Goal: Check status: Check status

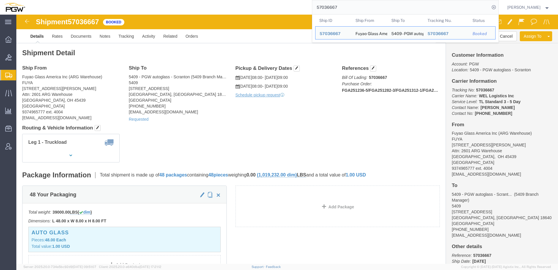
drag, startPoint x: 371, startPoint y: 8, endPoint x: 136, endPoint y: 6, distance: 234.5
click at [136, 3] on div "57036667 Ship ID Ship From Ship To Tracking Nu. Status Ship ID 57036667 Ship Fr…" at bounding box center [264, 7] width 470 height 15
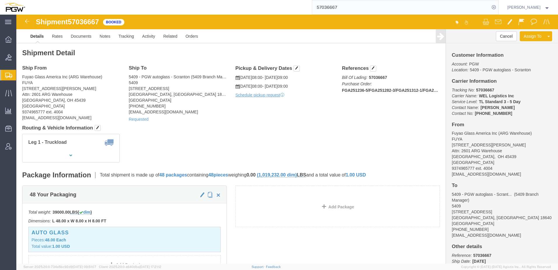
paste input "93604"
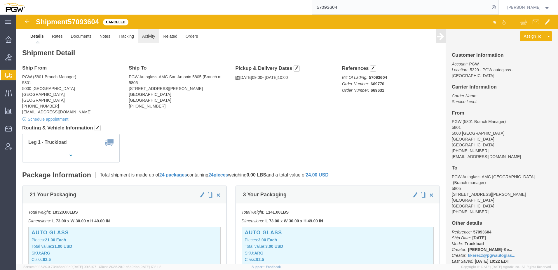
click link "Activity"
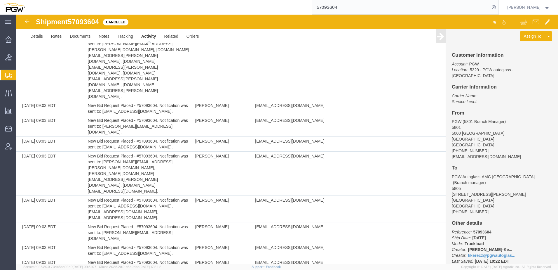
scroll to position [1548, 0]
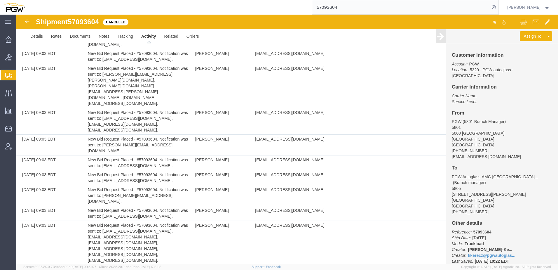
drag, startPoint x: 375, startPoint y: 11, endPoint x: 174, endPoint y: 6, distance: 201.3
click at [184, 6] on div "57093604" at bounding box center [264, 7] width 470 height 15
paste input "36667"
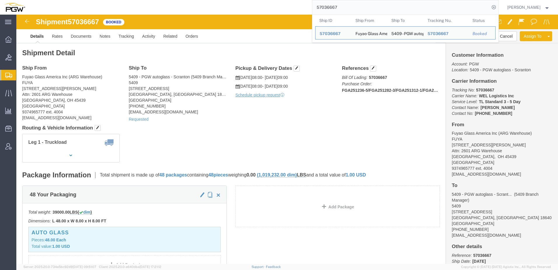
drag, startPoint x: 355, startPoint y: 6, endPoint x: 212, endPoint y: 3, distance: 143.1
click at [214, 3] on div "57036667 Ship ID Ship From Ship To Tracking Nu. Status Ship ID 57036667 Ship Fr…" at bounding box center [264, 7] width 470 height 15
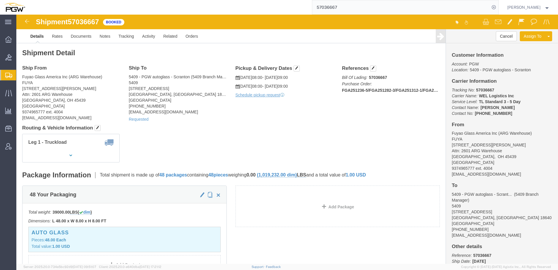
paste input "56835110"
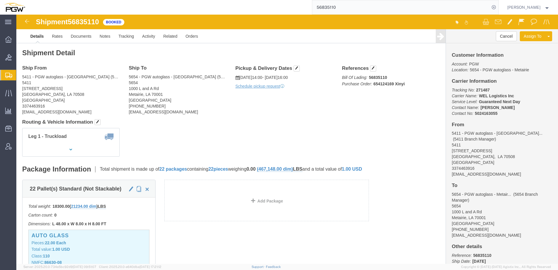
click div "Leg 1 - Truckload Vehicle 1: Standard Dry Van (53 Feet) Number of trucks: 1"
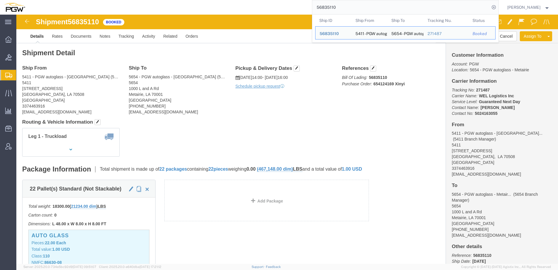
drag, startPoint x: 363, startPoint y: 6, endPoint x: 224, endPoint y: 4, distance: 139.0
click at [226, 3] on div "56835110 Ship ID Ship From Ship To Tracking Nu. Status Ship ID 56835110 Ship Fr…" at bounding box center [264, 7] width 470 height 15
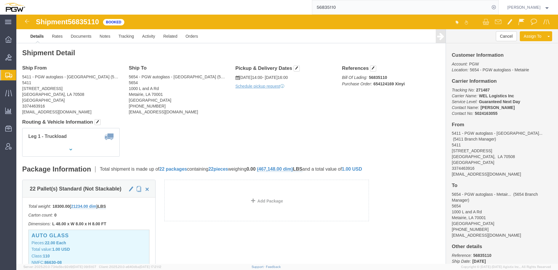
paste input "7026976"
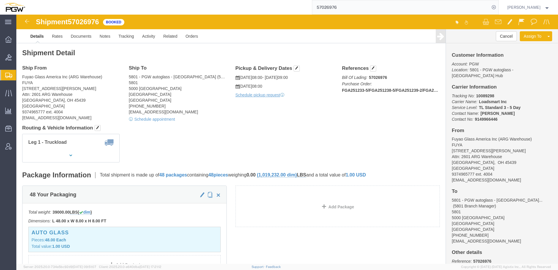
click div "Shipment Detail Ship From Fuyao Glass America Inc ([GEOGRAPHIC_DATA]) FUYA [STR…"
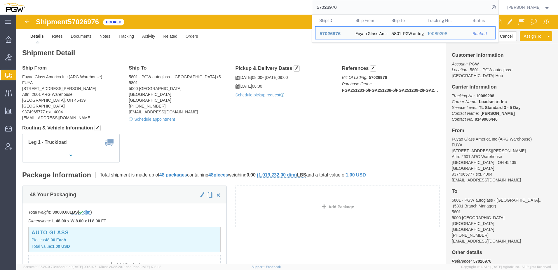
drag, startPoint x: 358, startPoint y: 5, endPoint x: 52, endPoint y: 13, distance: 306.5
click at [52, 13] on div "57026976 Ship ID Ship From Ship To Tracking Nu. Status Ship ID 57026976 Ship Fr…" at bounding box center [264, 7] width 470 height 15
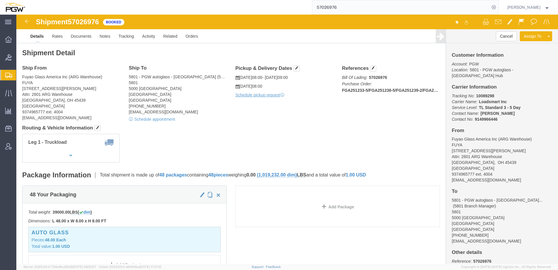
paste input "65208"
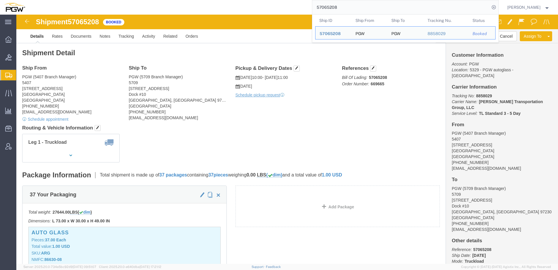
drag, startPoint x: 250, startPoint y: 122, endPoint x: 238, endPoint y: 121, distance: 12.3
click div "Leg 1 - Truckload Vehicle 1: Standard Dry Van (53 Feet) Number of trucks: 1"
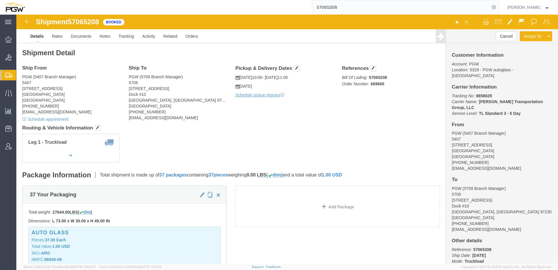
click at [0, 0] on span "Shipment Manager" at bounding box center [0, 0] width 0 height 0
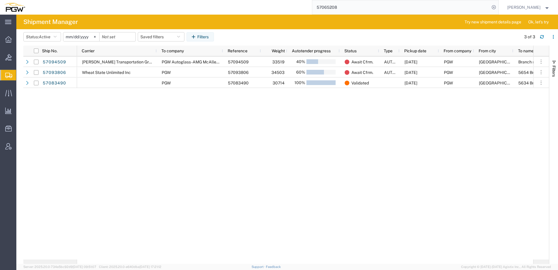
click at [190, 127] on div "[PERSON_NAME] Transportation Group, LLC PGW Autoglass-AMG McAllen [CREDIT_CARD_…" at bounding box center [305, 157] width 456 height 203
drag, startPoint x: 236, startPoint y: 153, endPoint x: 252, endPoint y: 150, distance: 16.0
click at [236, 153] on div "[PERSON_NAME] Transportation Group, LLC PGW Autoglass-AMG McAllen [CREDIT_CARD_…" at bounding box center [305, 157] width 456 height 203
click at [207, 152] on div "[PERSON_NAME] Transportation Group, LLC PGW Autoglass-AMG McAllen [CREDIT_CARD_…" at bounding box center [305, 157] width 456 height 203
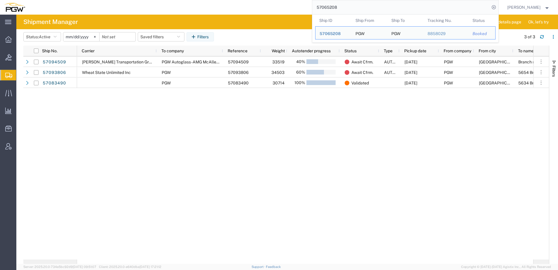
drag, startPoint x: 362, startPoint y: 5, endPoint x: 24, endPoint y: 8, distance: 338.2
click at [24, 8] on nav "57065208 Ship ID Ship From Ship To Tracking Nu. Status Ship ID 57065208 Ship Fr…" at bounding box center [281, 7] width 554 height 15
paste input "36667"
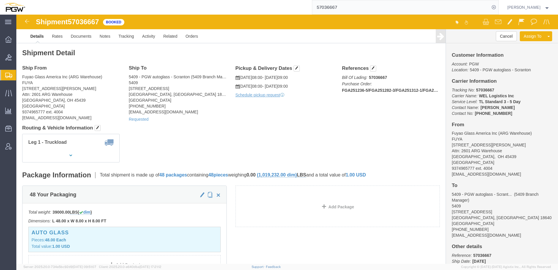
click div "Leg 1 - Truckload Vehicle 1: Standard Dry Van (53 Feet) Number of trucks: 1"
click link "Rates"
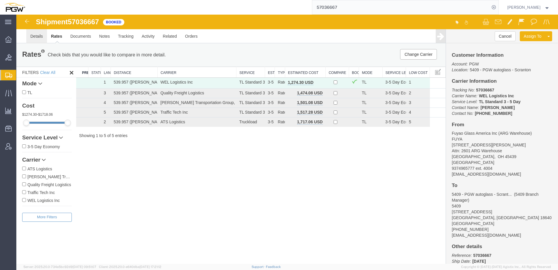
click at [39, 39] on link "Details" at bounding box center [36, 36] width 21 height 14
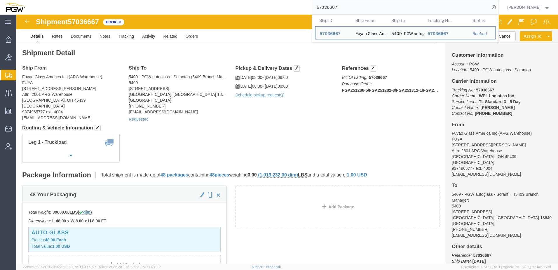
drag, startPoint x: 362, startPoint y: 6, endPoint x: 149, endPoint y: -3, distance: 213.7
click at [149, 0] on html "main_menu Created with Sketch. Collapse Menu Overview Bids Shipments Shipment M…" at bounding box center [279, 135] width 558 height 270
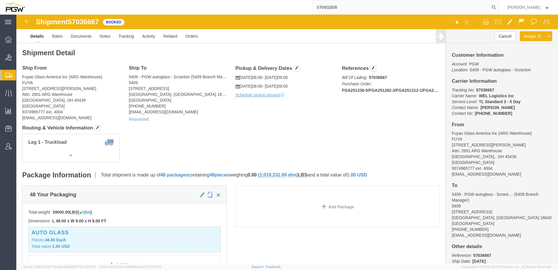
type input "57065208"
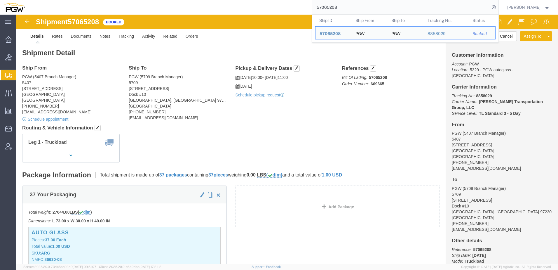
drag, startPoint x: 192, startPoint y: 136, endPoint x: 260, endPoint y: 135, distance: 68.1
click div "Leg 1 - Truckload Vehicle 1: Standard Dry Van (53 Feet) Number of trucks: 1"
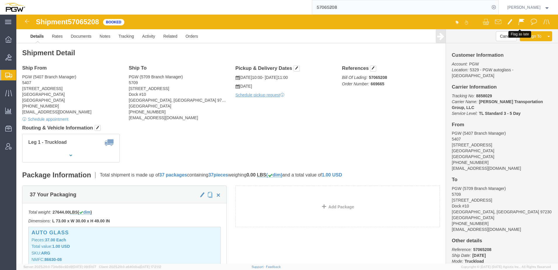
click span
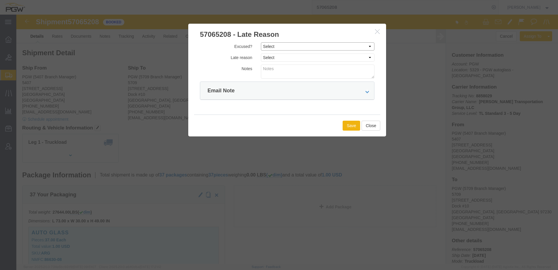
click select "Select Excused Not Excused"
select select "NOT_EXCUSED"
click select "Select Excused Not Excused"
click select "Select Bad Carrier Data Carrier Admin Error Delay Accident Driver Error Lack of…"
select select "OTHER"
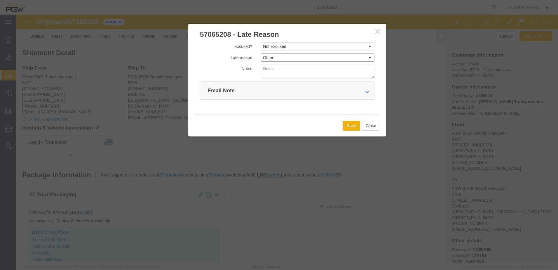
click select "Select Bad Carrier Data Carrier Admin Error Delay Accident Driver Error Lack of…"
click button "Save"
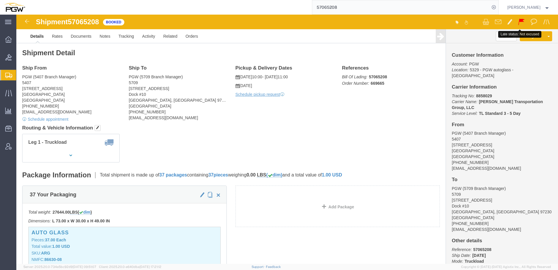
click span
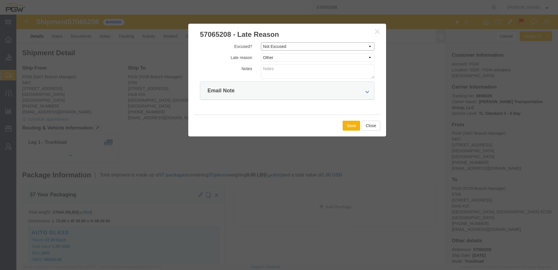
click select "Select Excused Not Excused"
select select
click select "Select Excused Not Excused"
click button "Save"
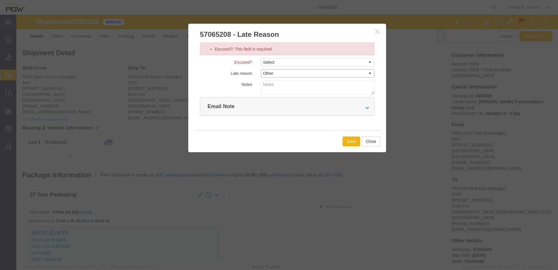
click select "Select Bad Carrier Data Carrier Admin Error Delay Accident Driver Error Lack of…"
select select
click select "Select Bad Carrier Data Carrier Admin Error Delay Accident Driver Error Lack of…"
click button "Save"
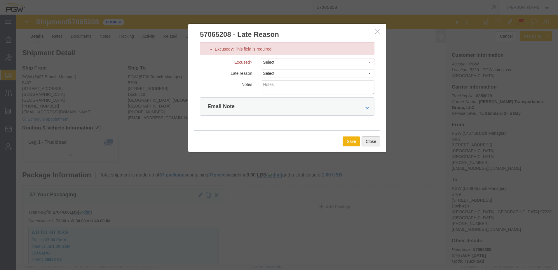
click button "Close"
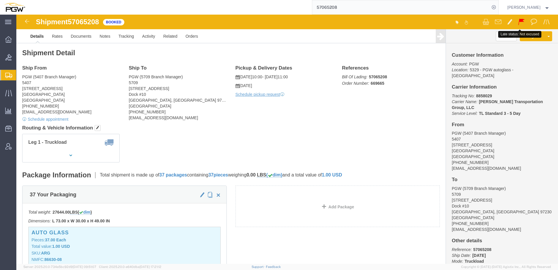
click span
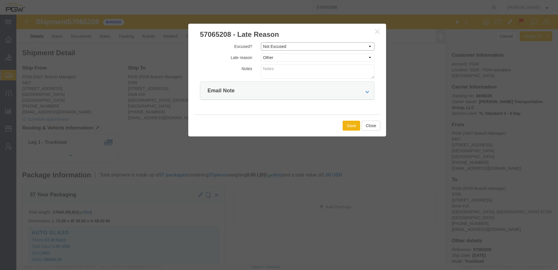
click select "Select Excused Not Excused"
select select
click select "Select Excused Not Excused"
click icon "button"
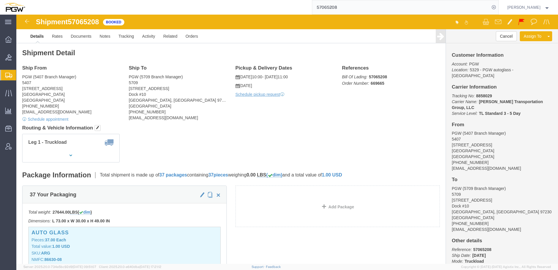
click h4 "Routing & Vehicle Information"
click link "Rates"
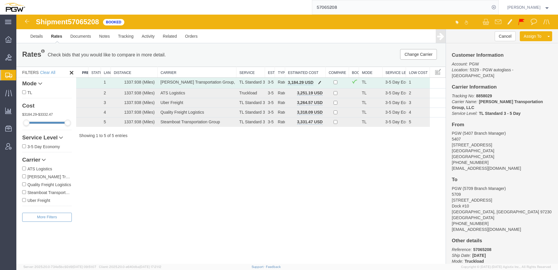
drag, startPoint x: 185, startPoint y: 187, endPoint x: 178, endPoint y: 78, distance: 108.9
click at [186, 185] on div "Shipment 57065208 5 of 5 Booked Details Rates Documents Notes Tracking Activity…" at bounding box center [287, 139] width 542 height 249
